Goal: Task Accomplishment & Management: Manage account settings

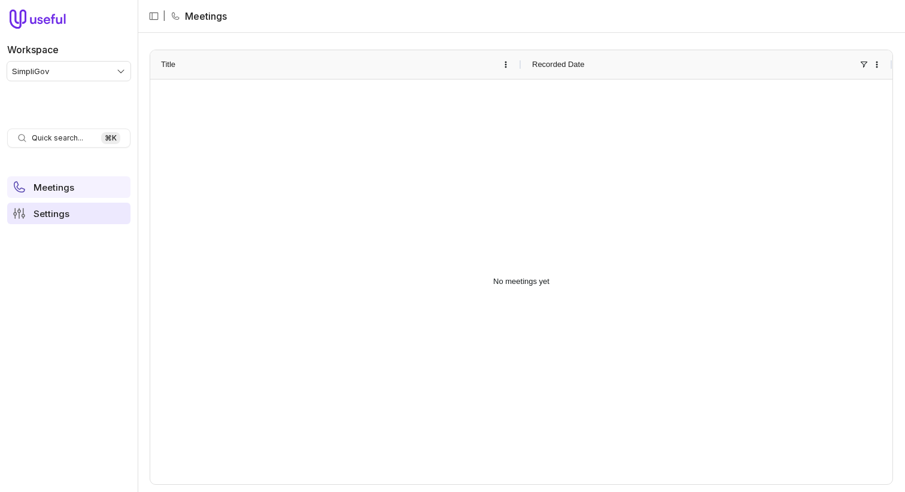
click at [68, 214] on span "Settings" at bounding box center [52, 213] width 36 height 9
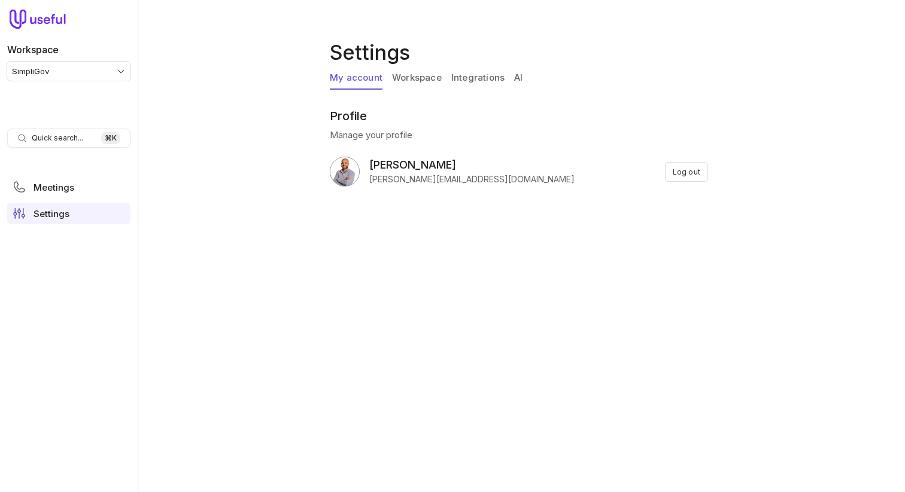
click at [515, 77] on link "AI" at bounding box center [518, 78] width 8 height 23
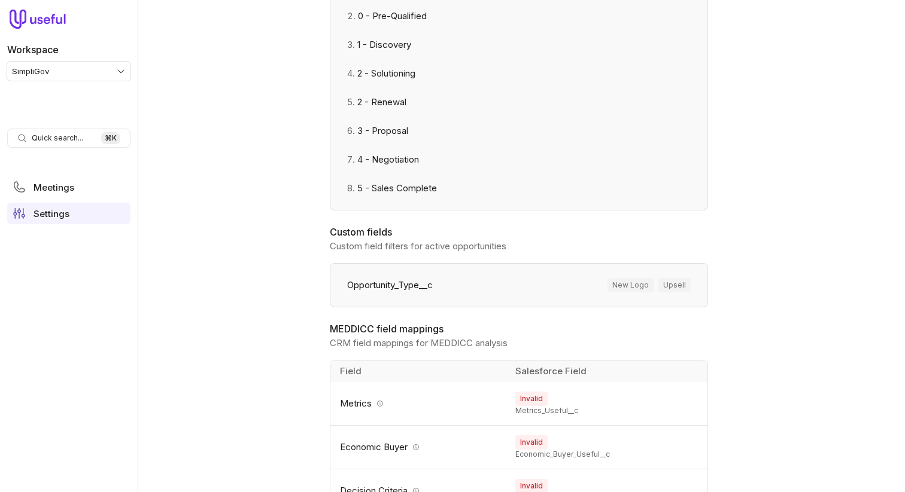
scroll to position [347, 0]
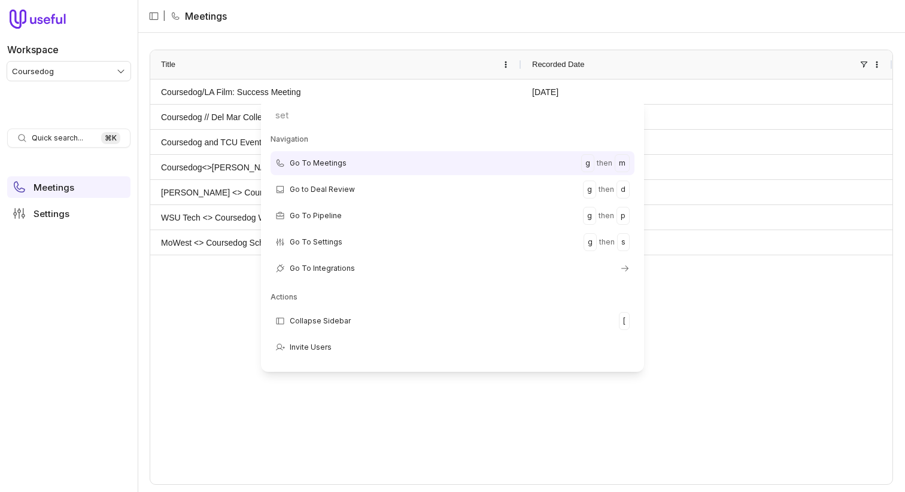
type input "sett"
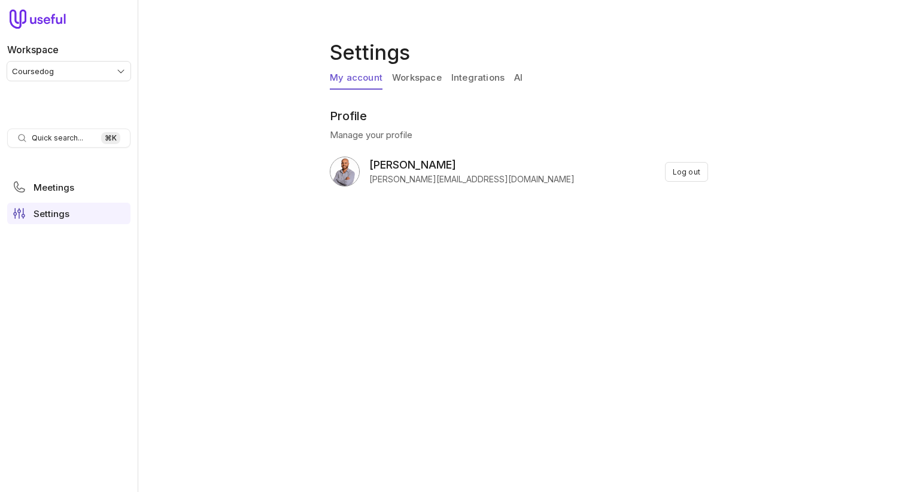
click at [521, 71] on link "AI" at bounding box center [518, 78] width 8 height 23
click at [521, 72] on link "AI" at bounding box center [518, 78] width 8 height 23
